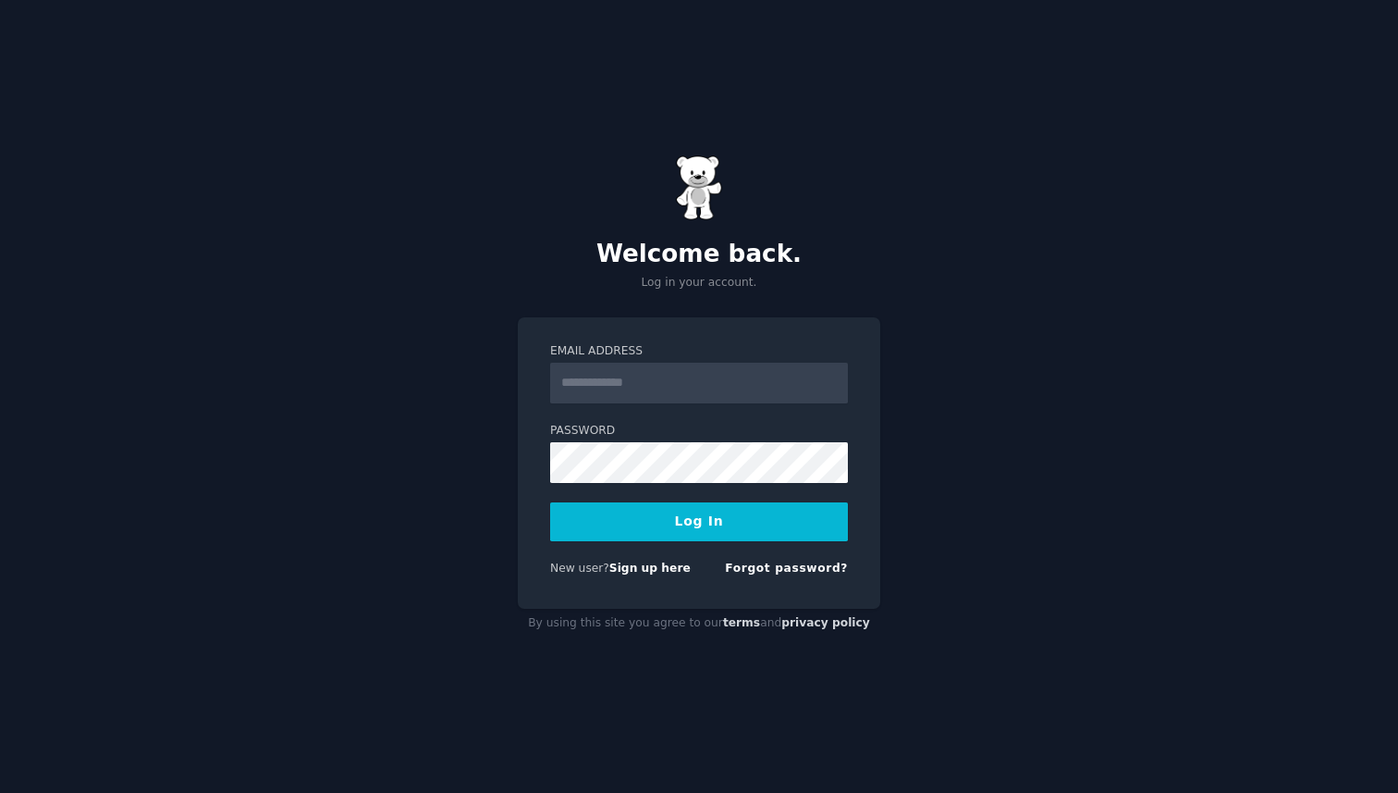
click at [781, 388] on input "Email Address" at bounding box center [699, 383] width 298 height 41
type input "**********"
drag, startPoint x: 692, startPoint y: 518, endPoint x: 700, endPoint y: 523, distance: 10.0
click at [692, 518] on button "Log In" at bounding box center [699, 521] width 298 height 39
